Goal: Information Seeking & Learning: Find specific fact

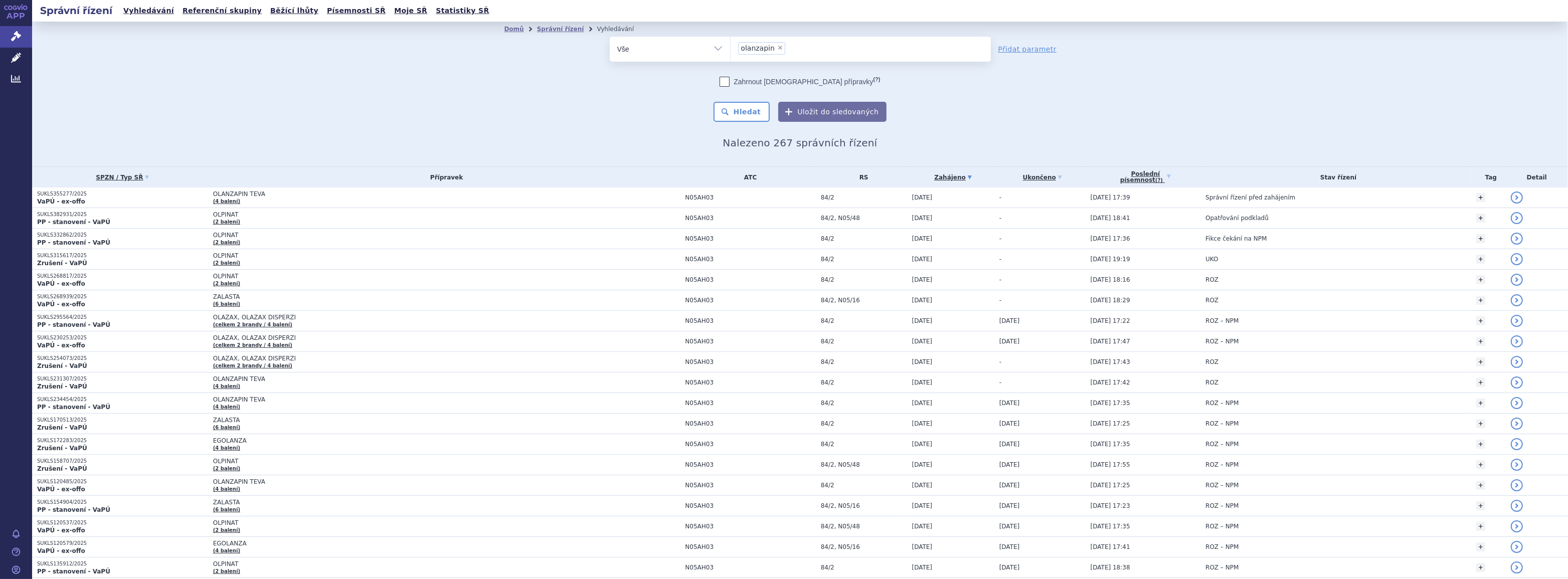
click at [777, 47] on span "×" at bounding box center [780, 48] width 6 height 6
click at [730, 47] on select "olanzapin" at bounding box center [730, 49] width 1 height 25
select select
type input "ola"
type input "olaz"
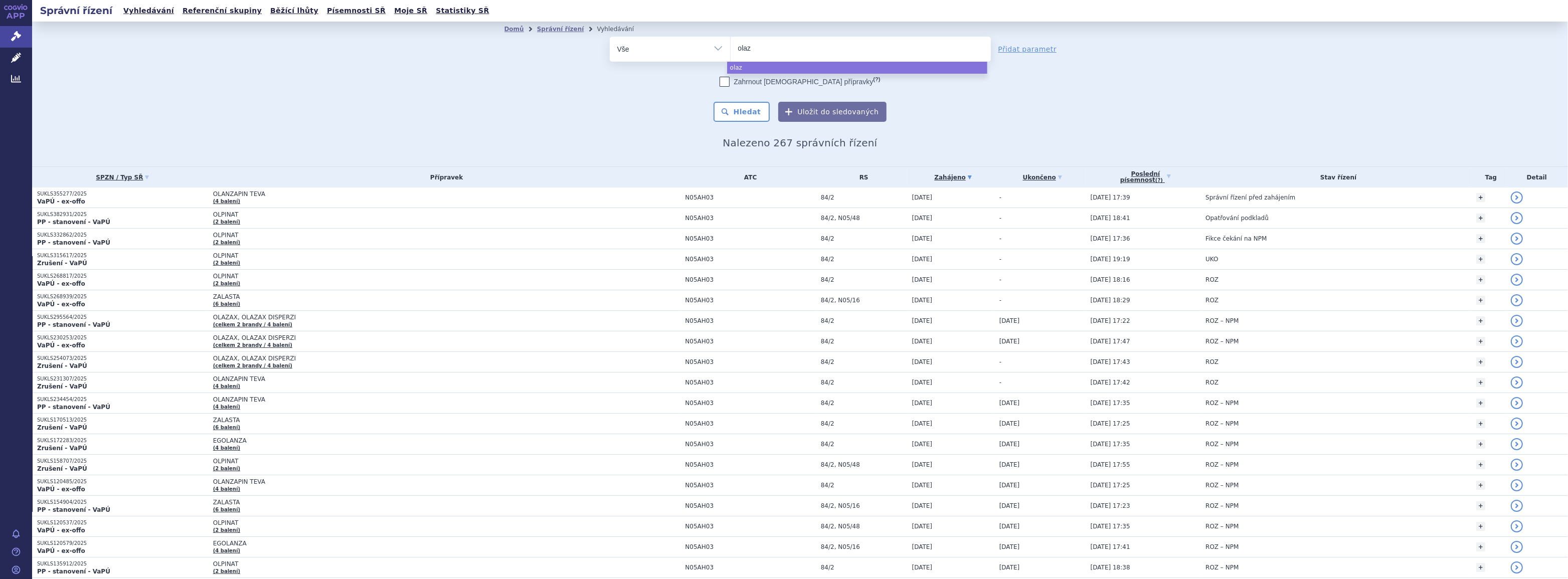
type input "olaza"
type input "olazax"
select select "olazax"
click at [735, 115] on button "Hledat" at bounding box center [741, 112] width 57 height 20
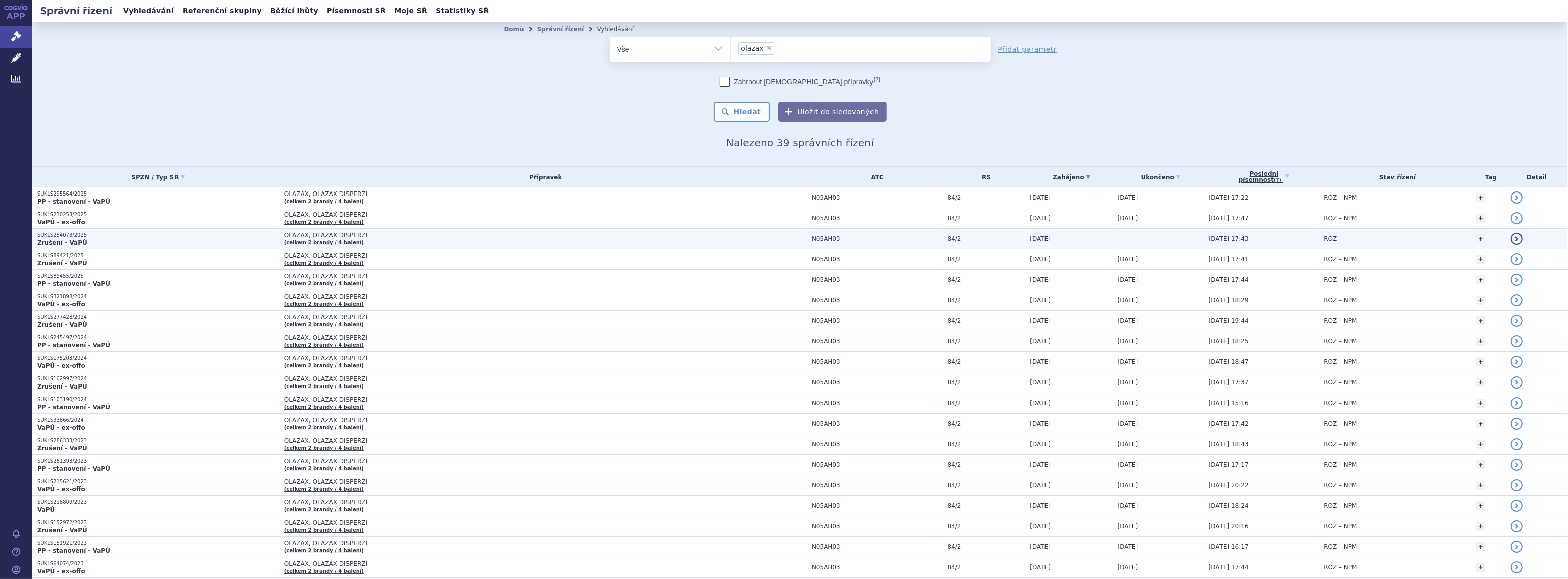
click at [1141, 235] on td "-" at bounding box center [1159, 239] width 92 height 21
